Goal: Transaction & Acquisition: Download file/media

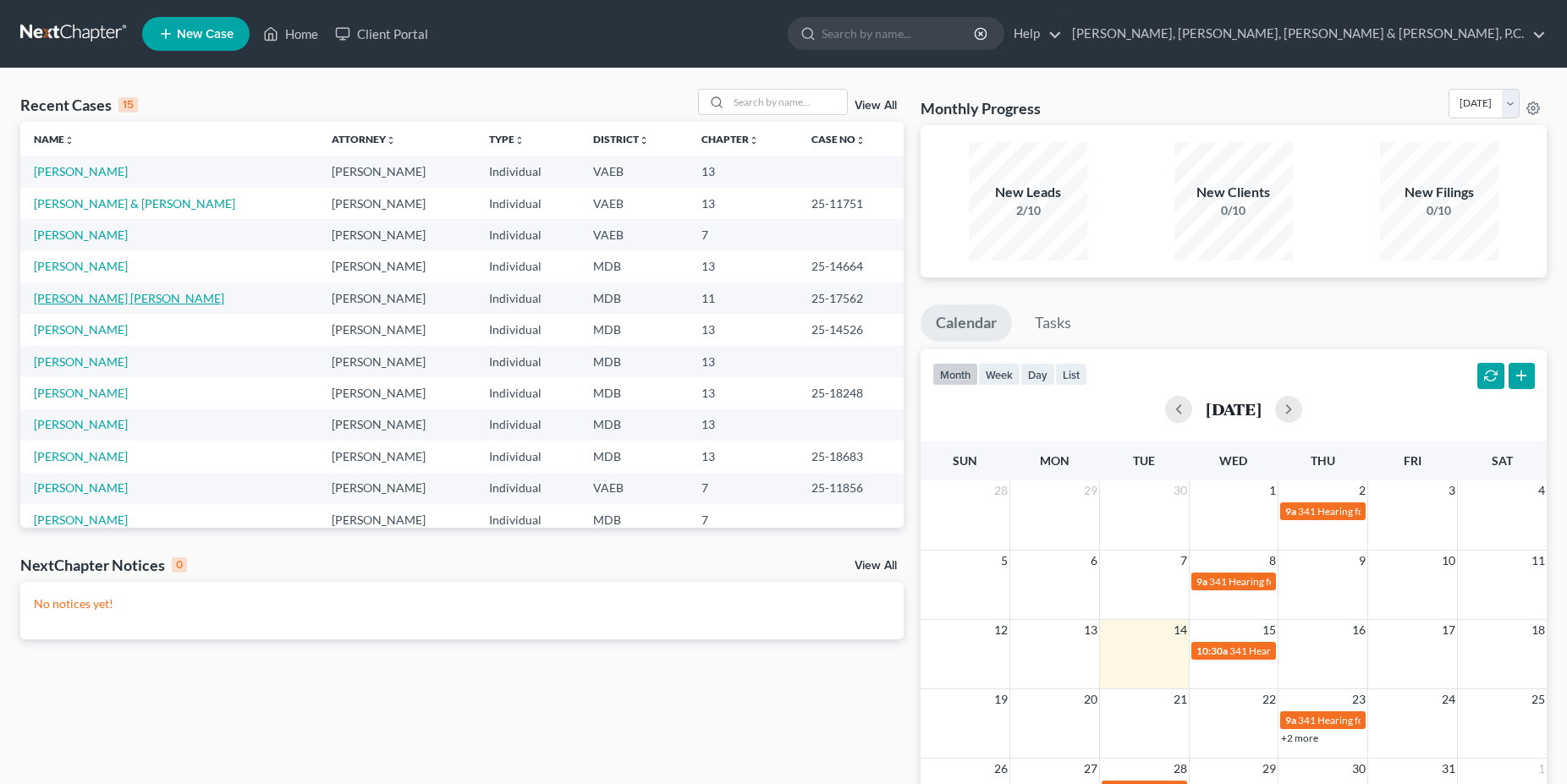
click at [115, 300] on link "[PERSON_NAME] [PERSON_NAME]" at bounding box center [129, 298] width 190 height 14
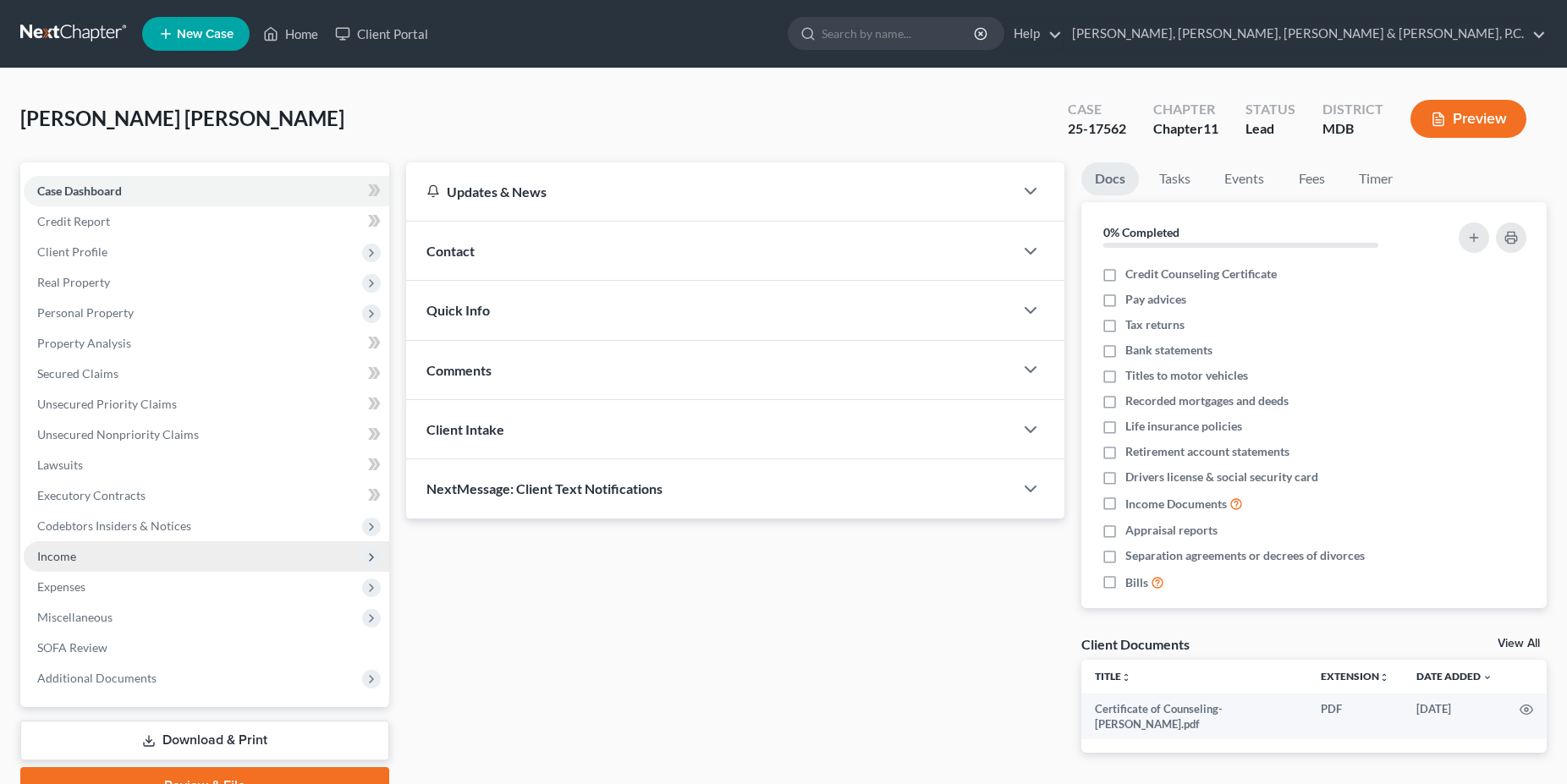
click at [68, 558] on span "Income" at bounding box center [57, 556] width 39 height 14
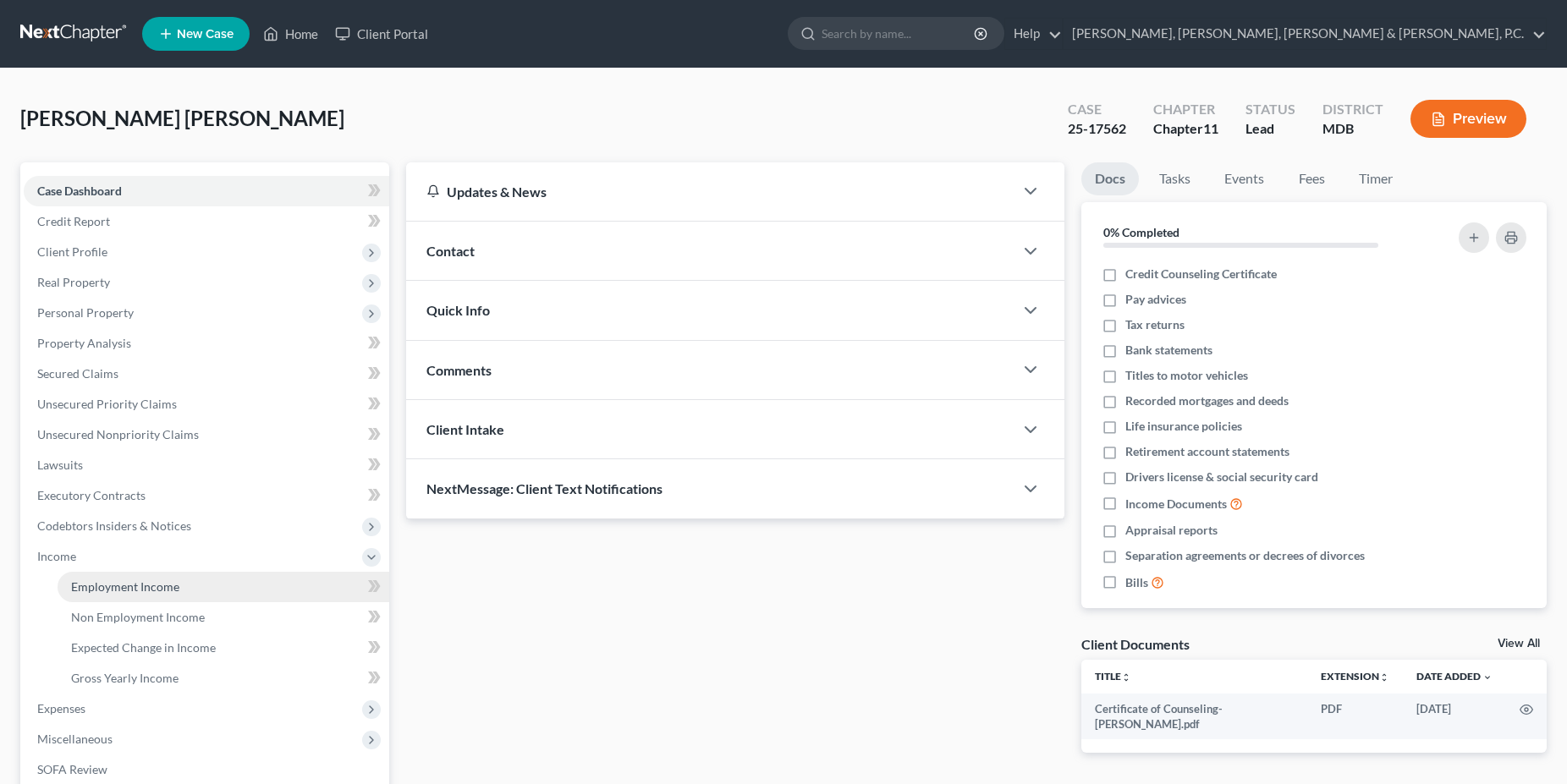
click at [95, 586] on span "Employment Income" at bounding box center [125, 586] width 108 height 14
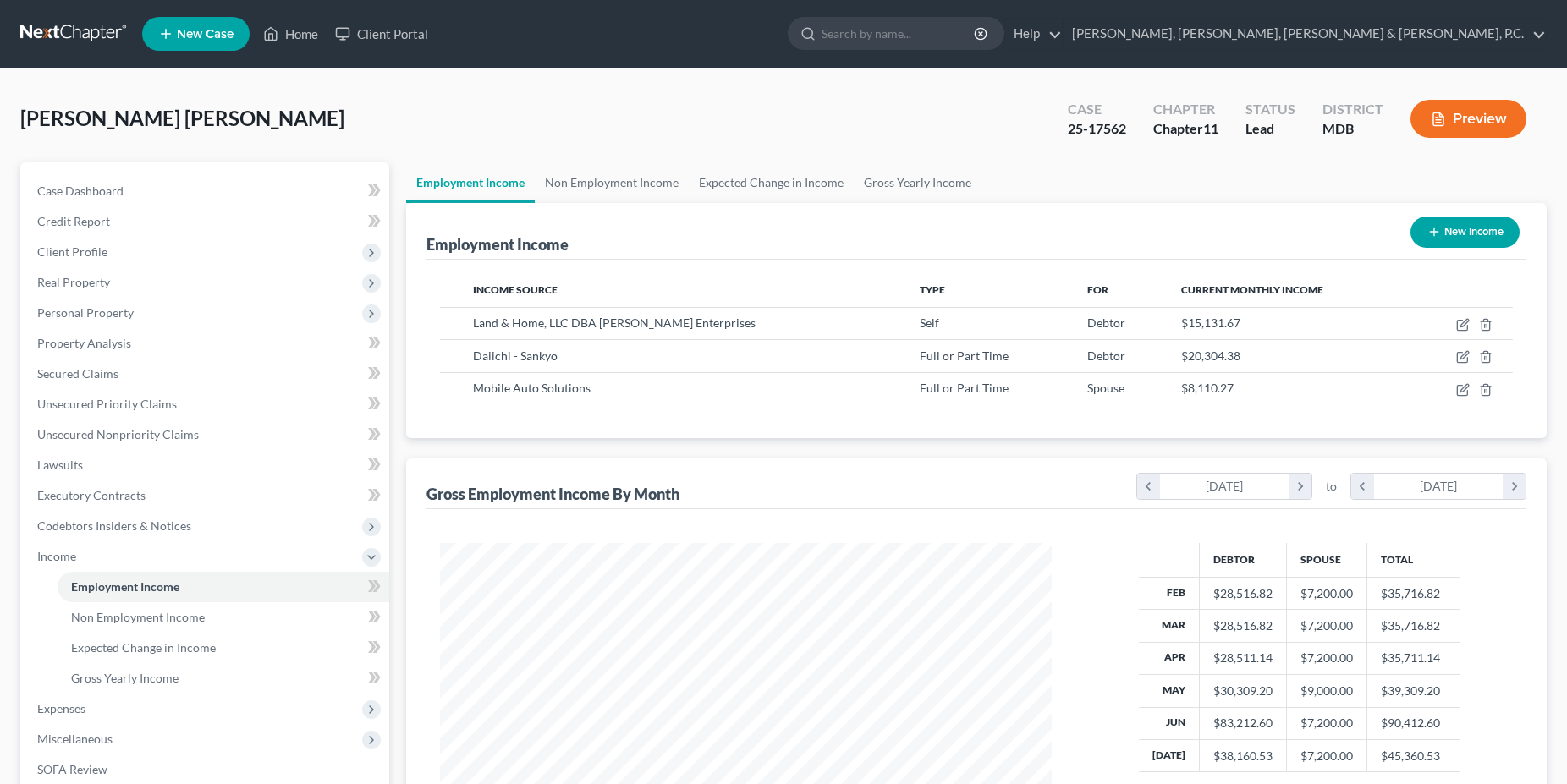
click at [1456, 107] on button "Preview" at bounding box center [1468, 118] width 115 height 38
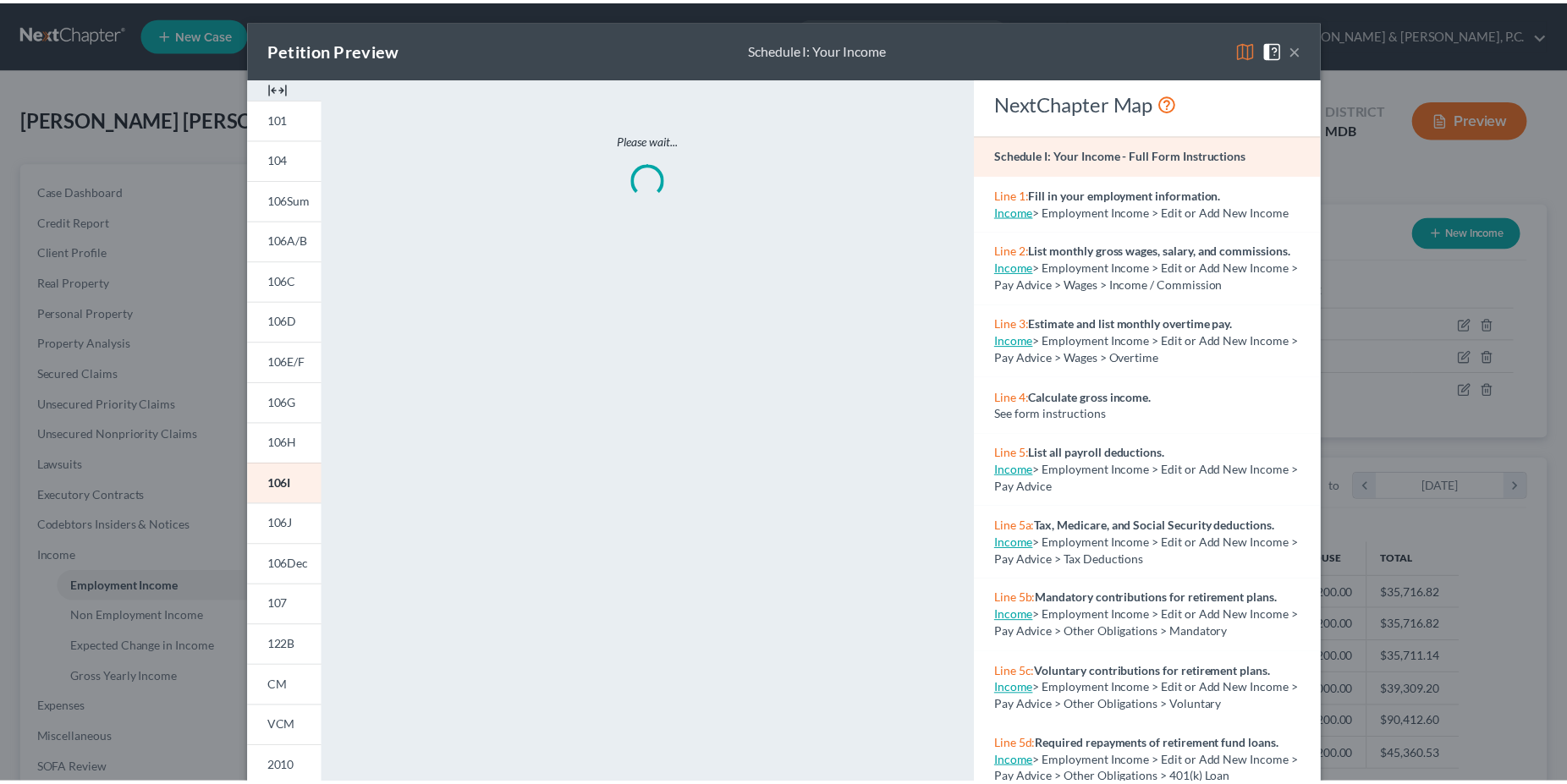
scroll to position [309, 651]
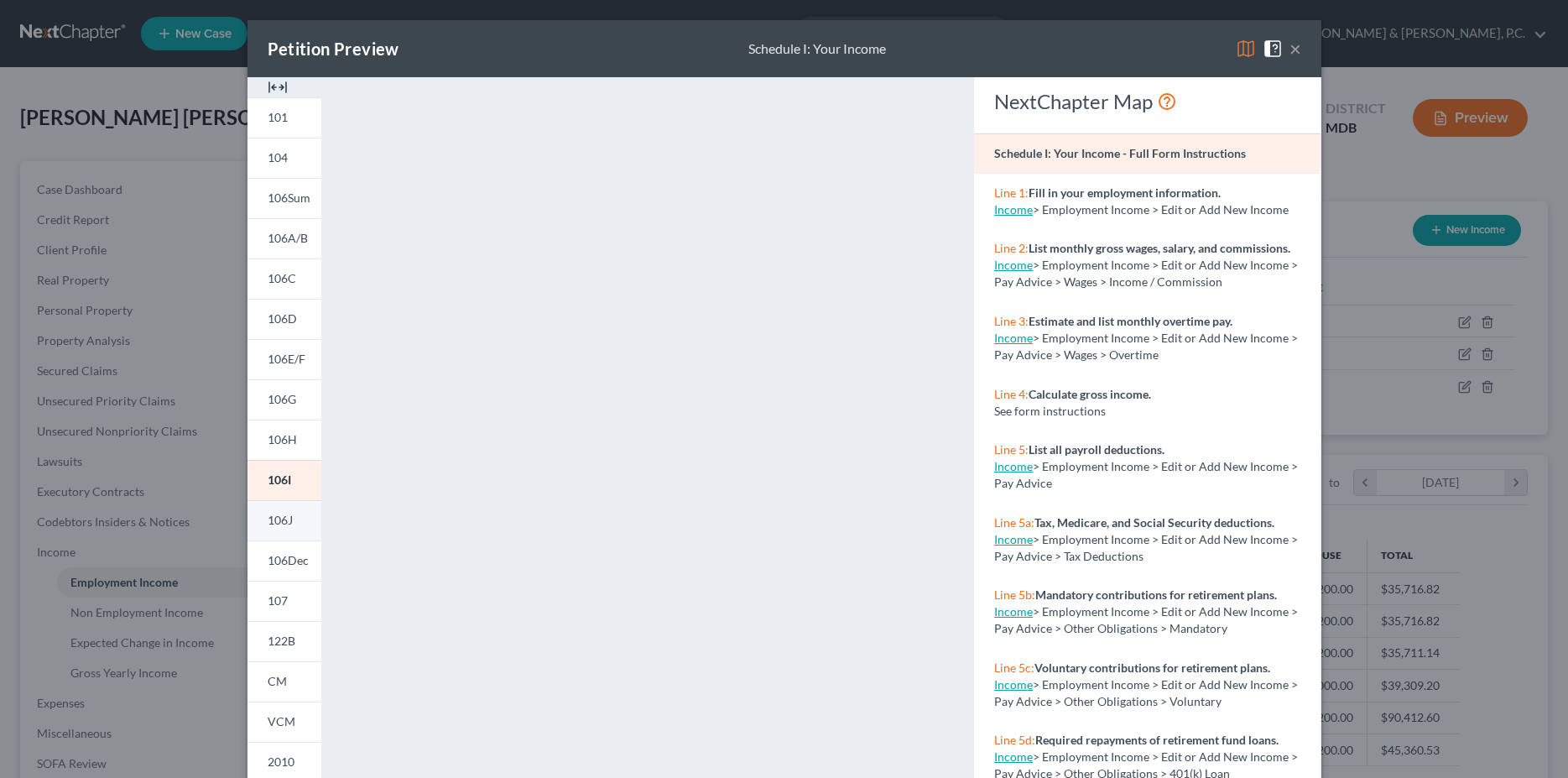
click at [281, 522] on span "106J" at bounding box center [280, 520] width 26 height 14
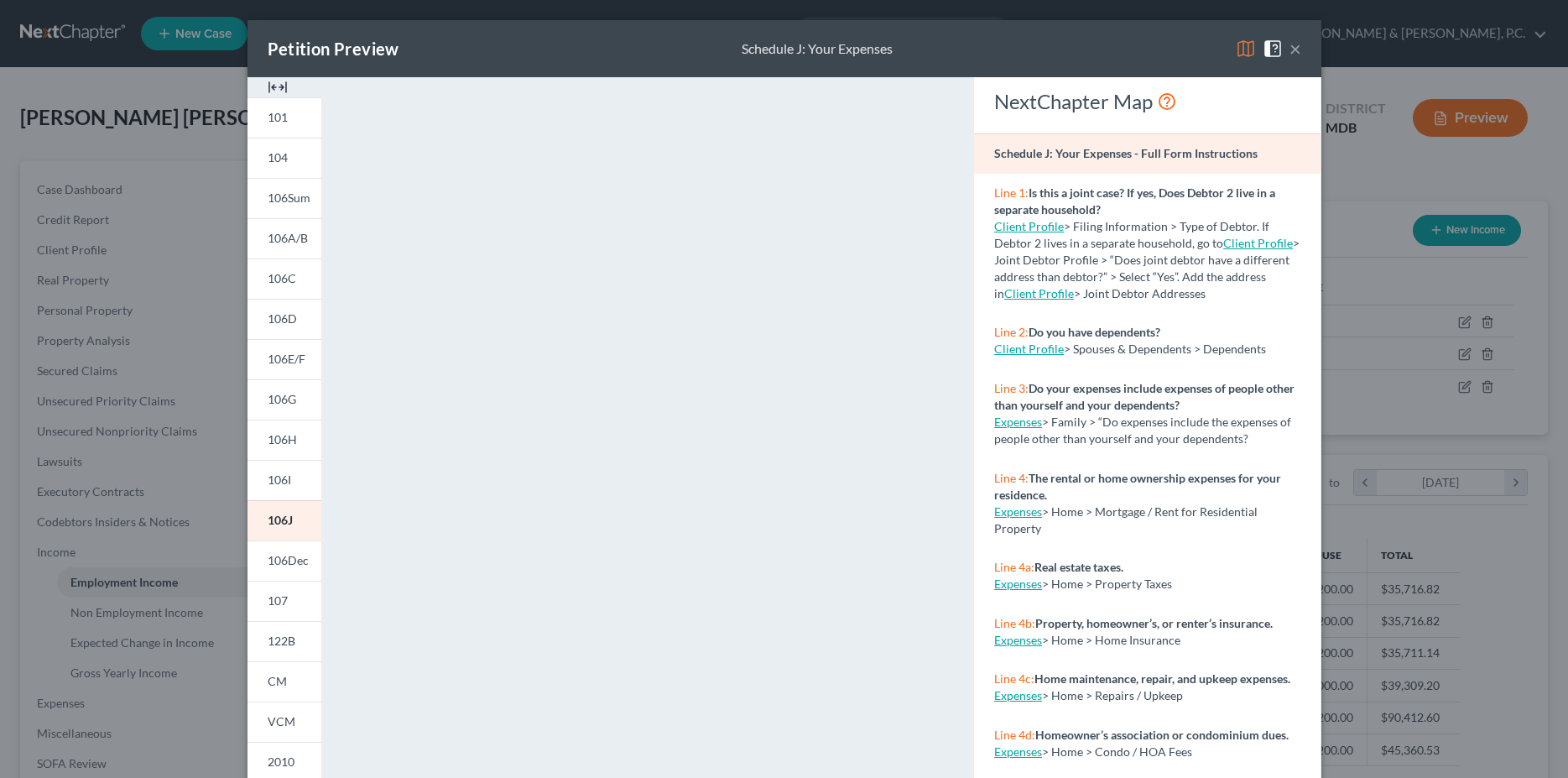
click at [1391, 309] on div "Petition Preview Schedule J: Your Expenses × 101 104 106Sum 106A/B 106C 106D 10…" at bounding box center [784, 389] width 1568 height 778
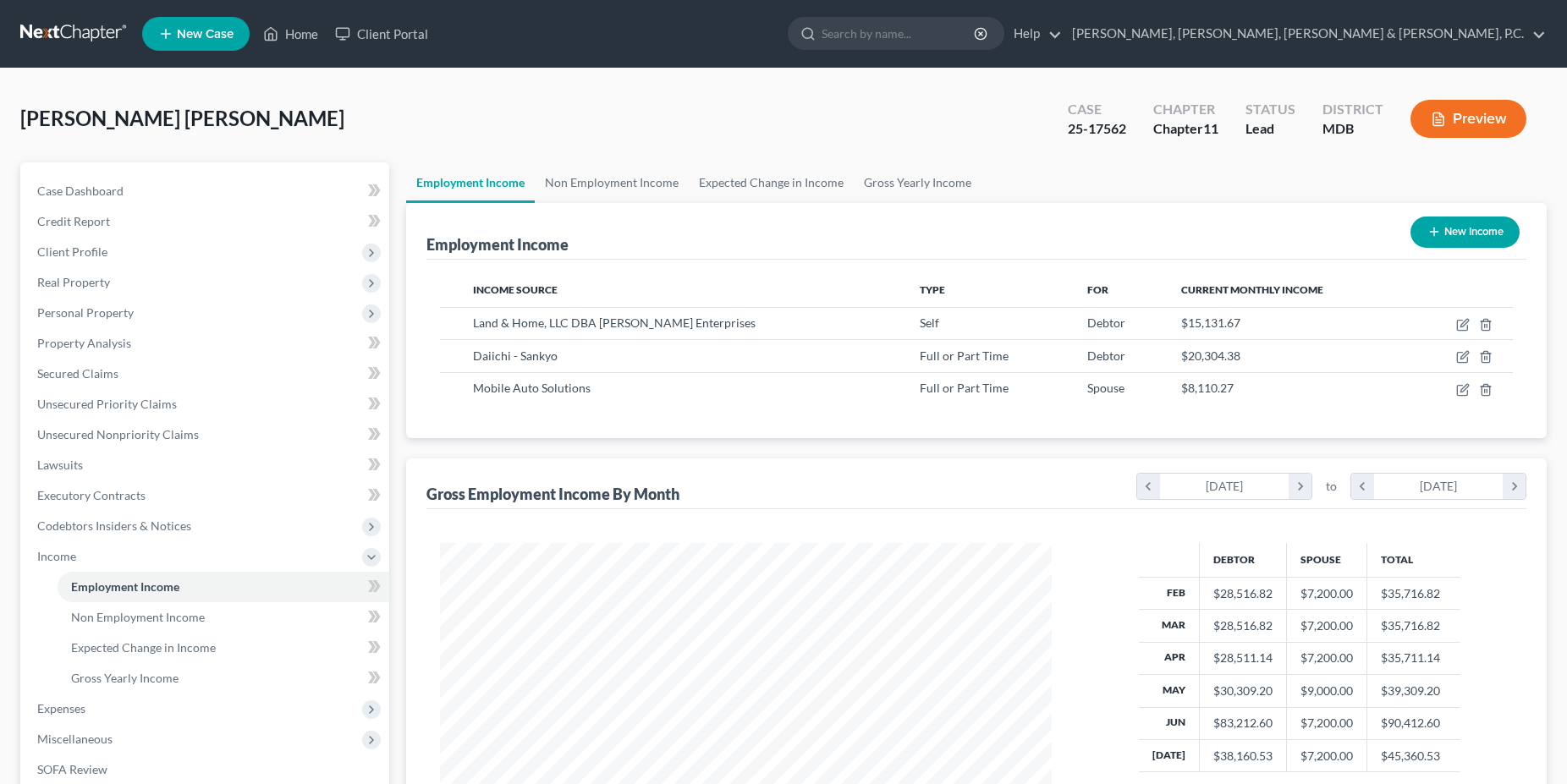
scroll to position [223, 0]
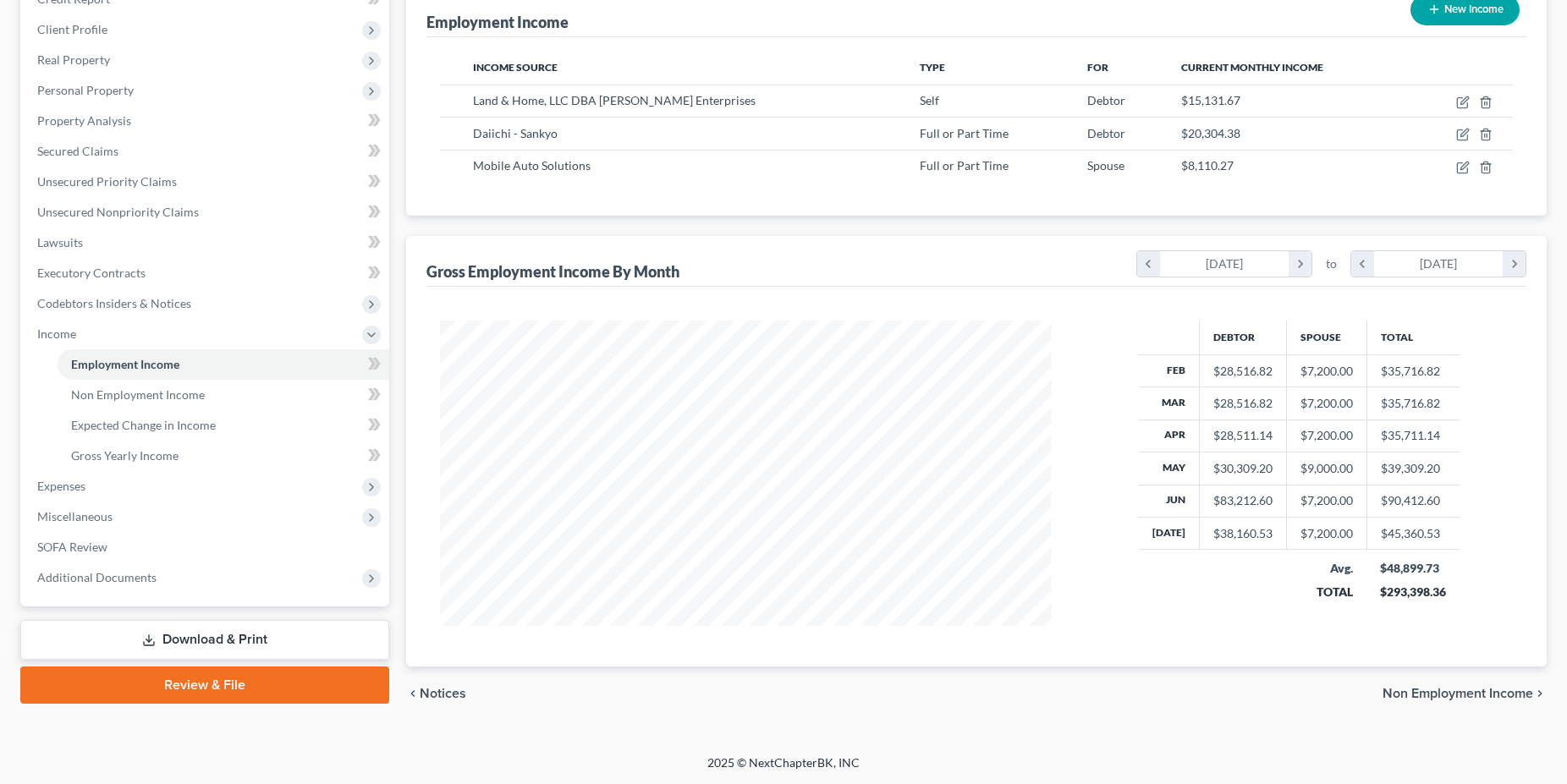
click at [238, 645] on link "Download & Print" at bounding box center [204, 639] width 369 height 40
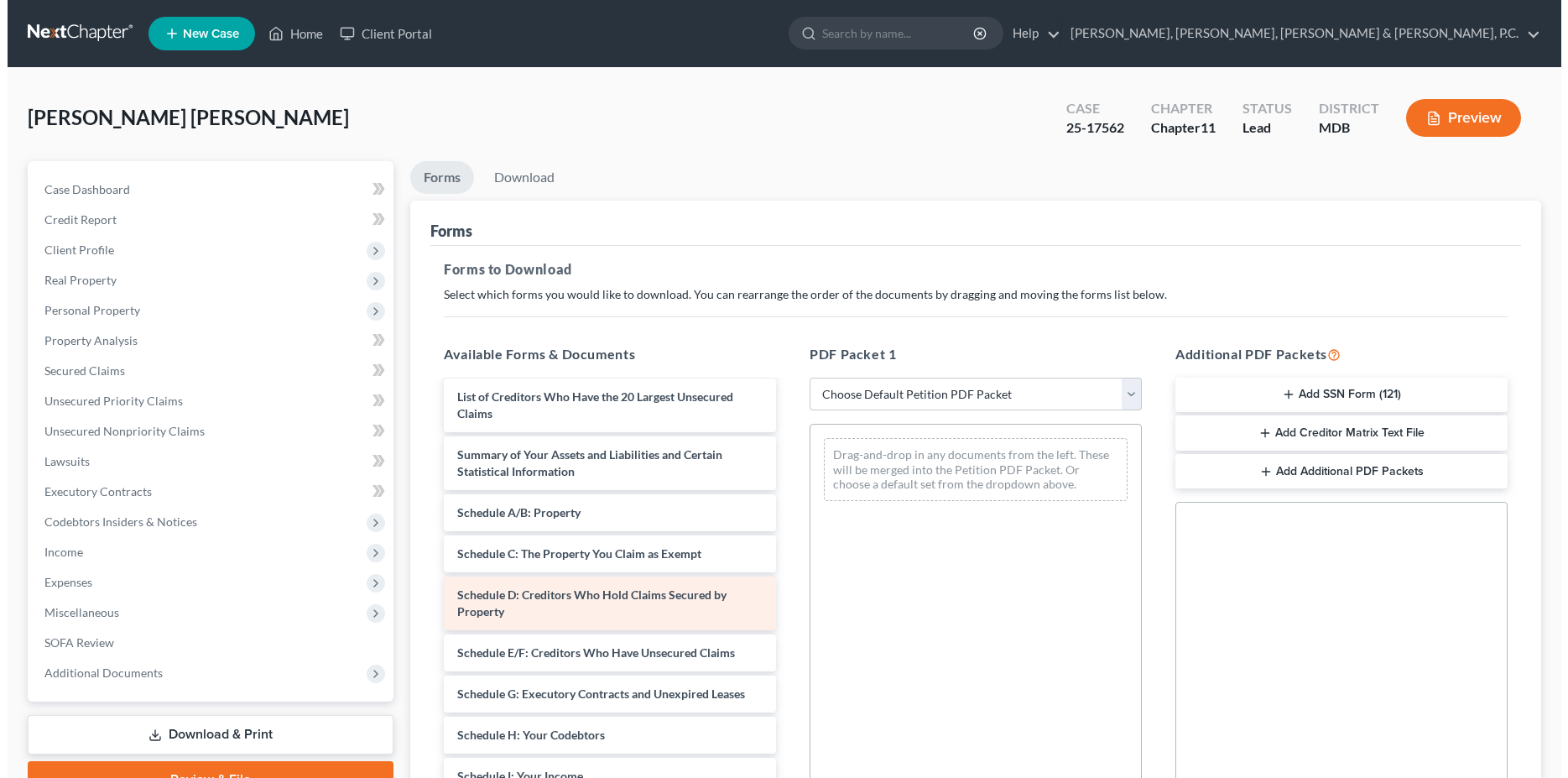
scroll to position [256, 0]
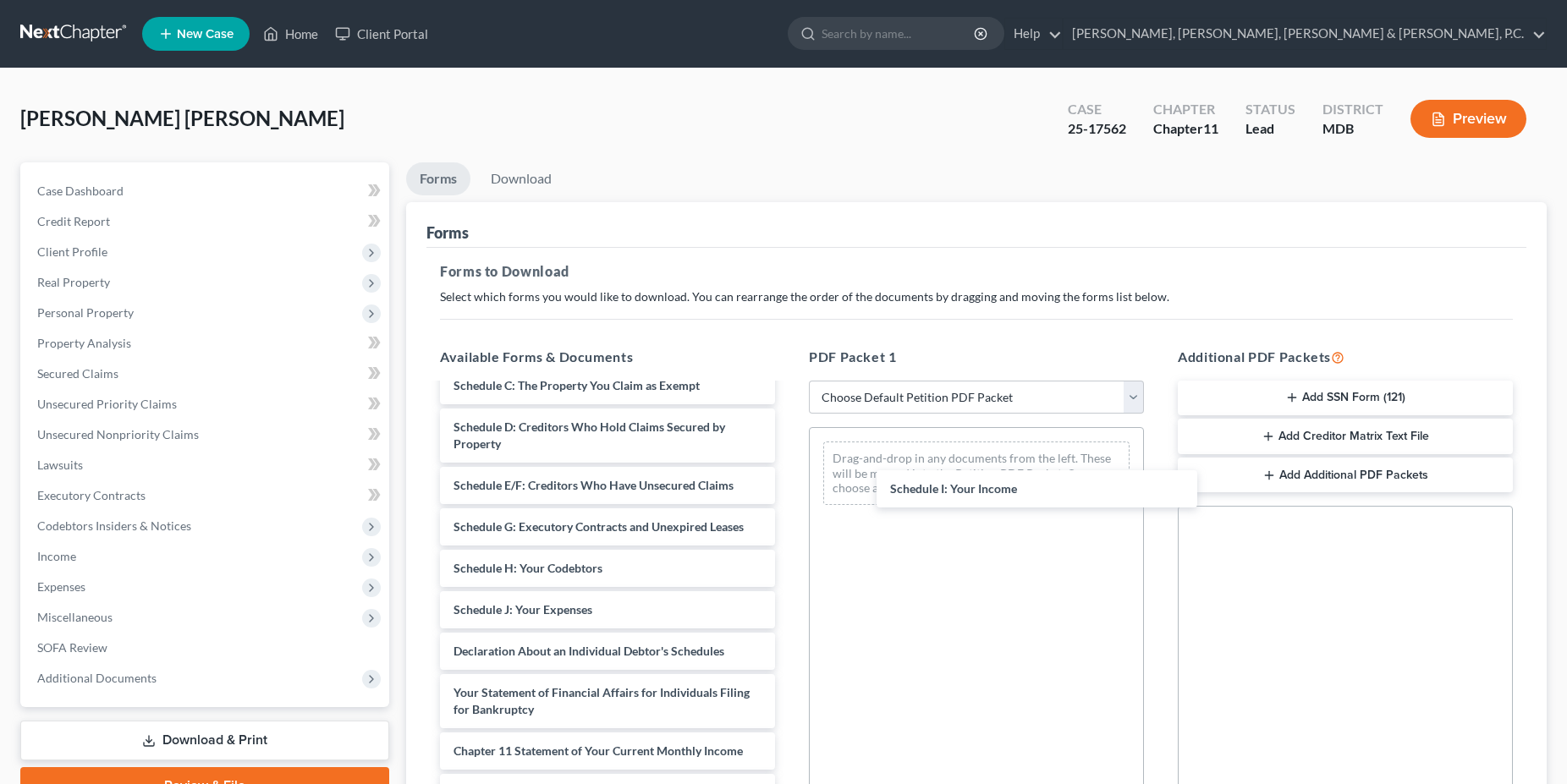
click at [789, 499] on div "Schedule I: Your Income Certificate of Counseling-Smith.pdf Voluntary Petition …" at bounding box center [608, 539] width 362 height 827
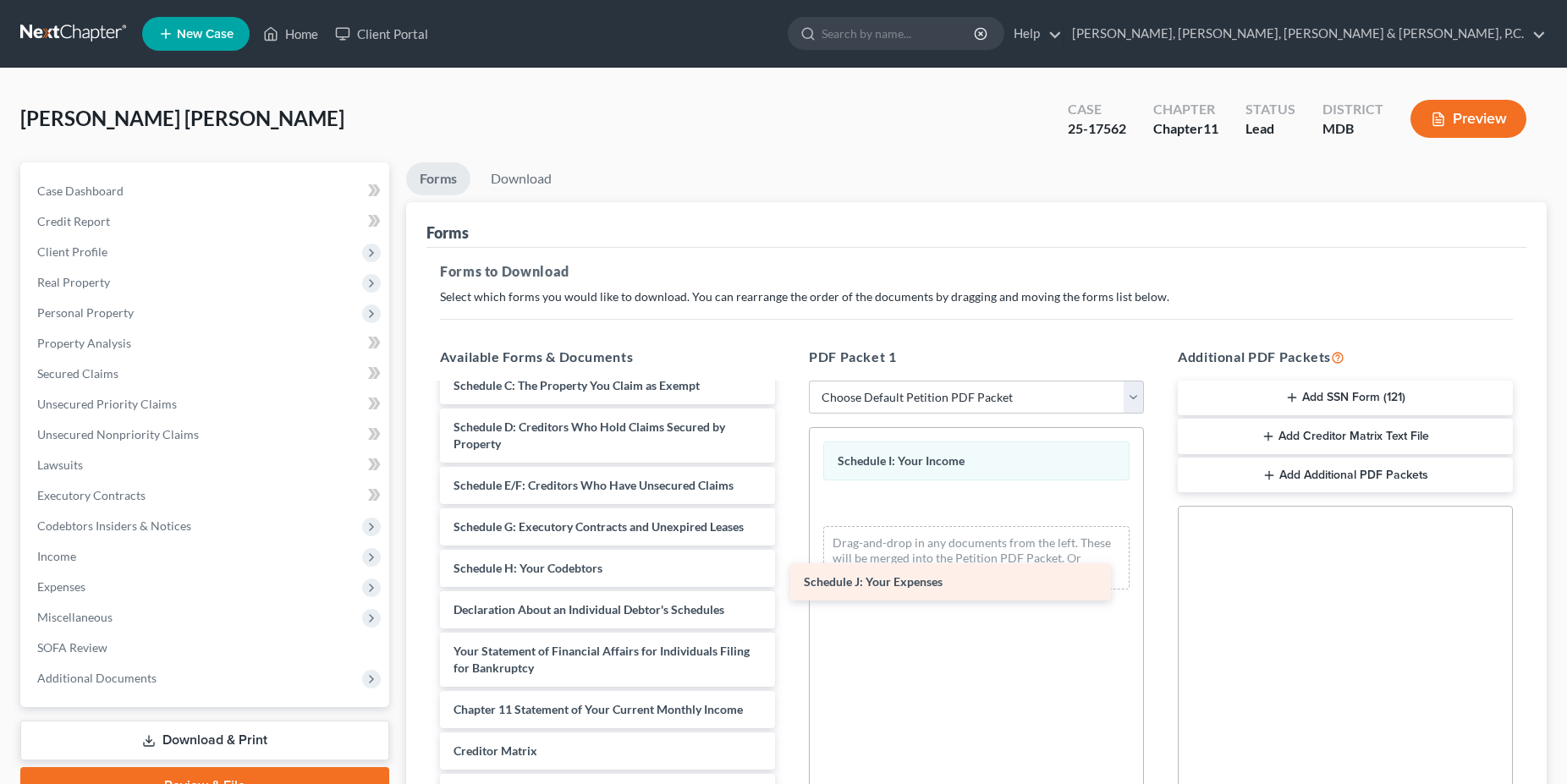
drag, startPoint x: 527, startPoint y: 615, endPoint x: 883, endPoint y: 588, distance: 357.0
click at [789, 588] on div "Schedule J: Your Expenses Certificate of Counseling-Smith.pdf Voluntary Petitio…" at bounding box center [608, 519] width 362 height 785
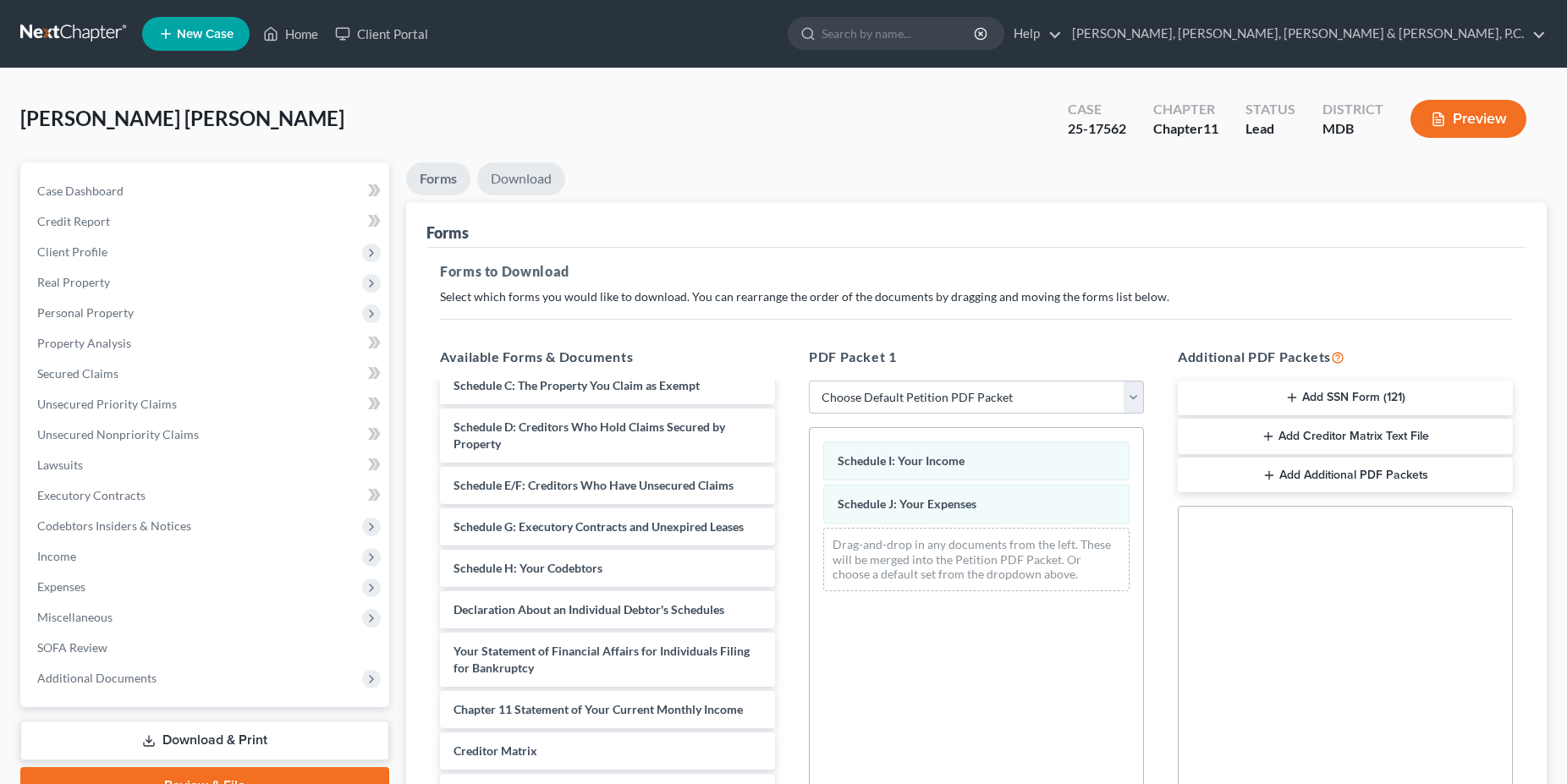
click at [526, 182] on link "Download" at bounding box center [521, 178] width 88 height 33
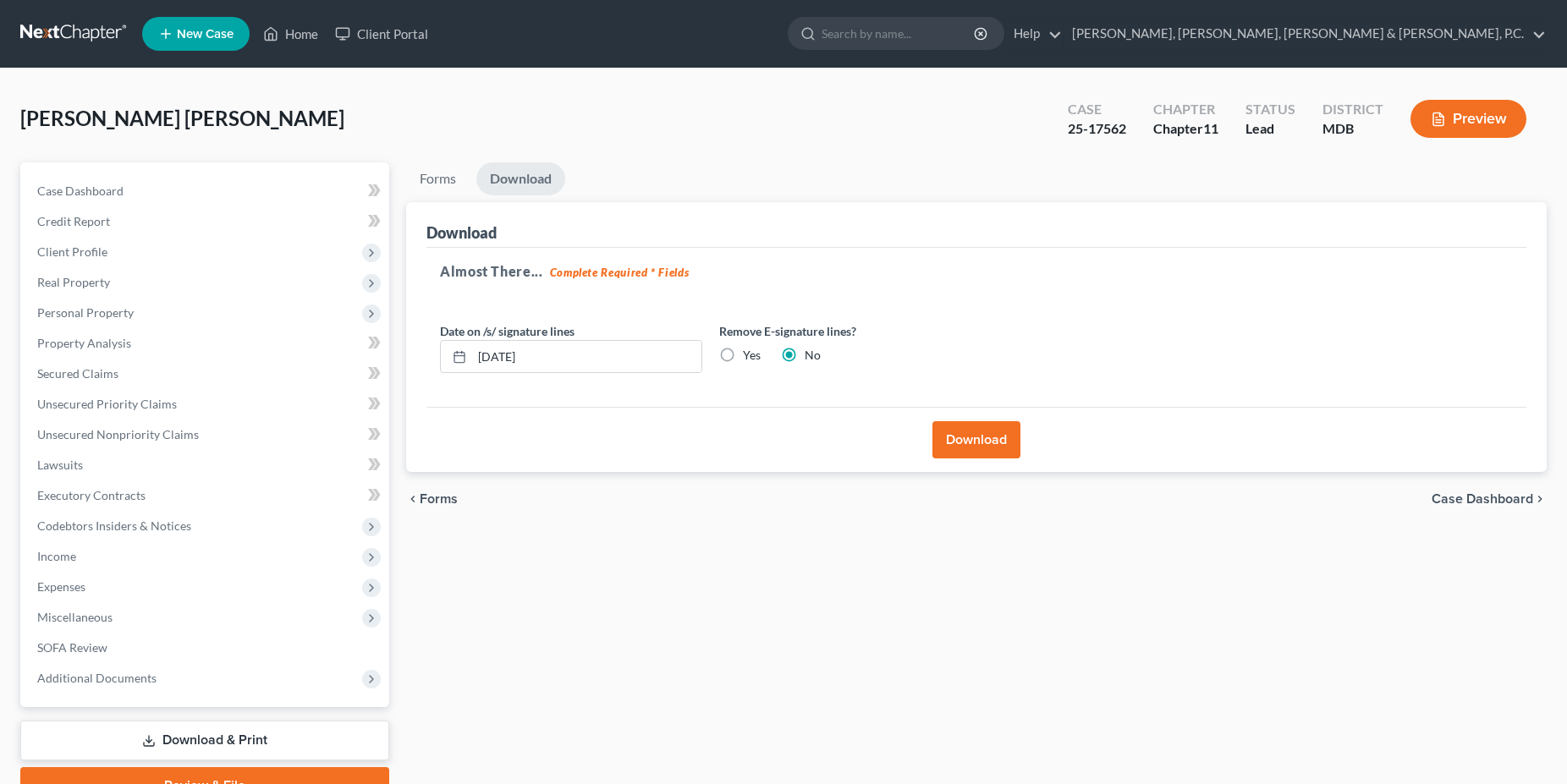
click at [990, 455] on button "Download" at bounding box center [976, 440] width 88 height 37
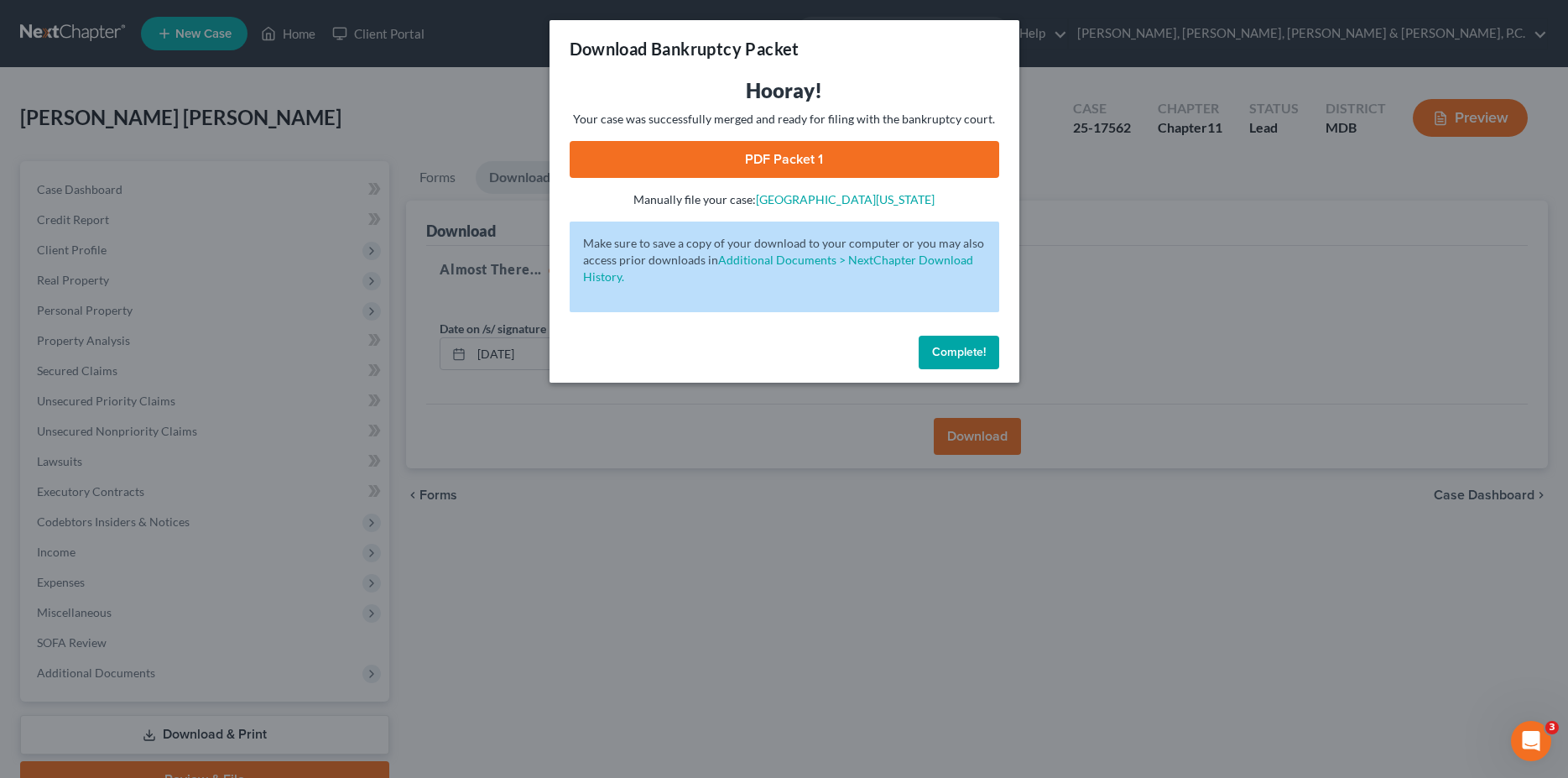
scroll to position [0, 0]
click at [758, 152] on link "PDF Packet 1" at bounding box center [785, 159] width 430 height 37
